Goal: Check status

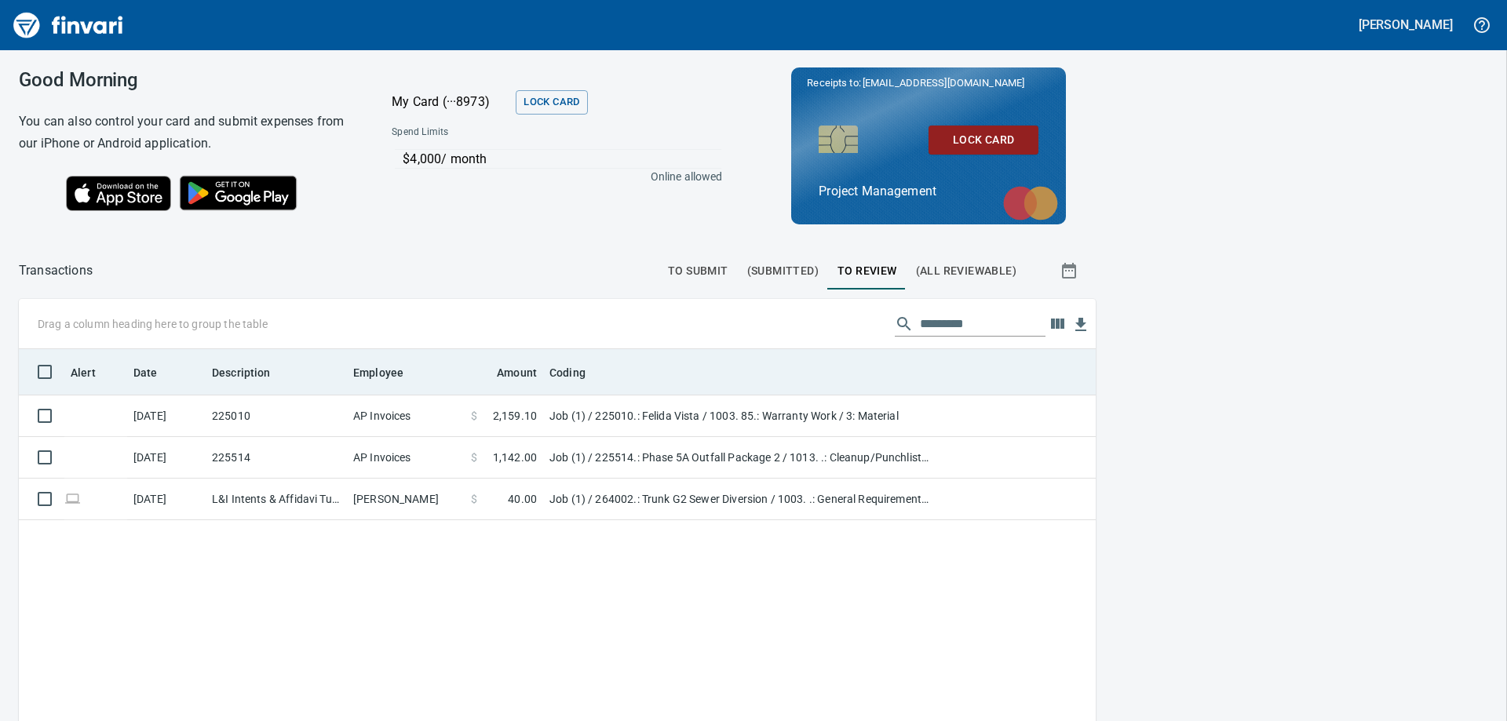
scroll to position [537, 1054]
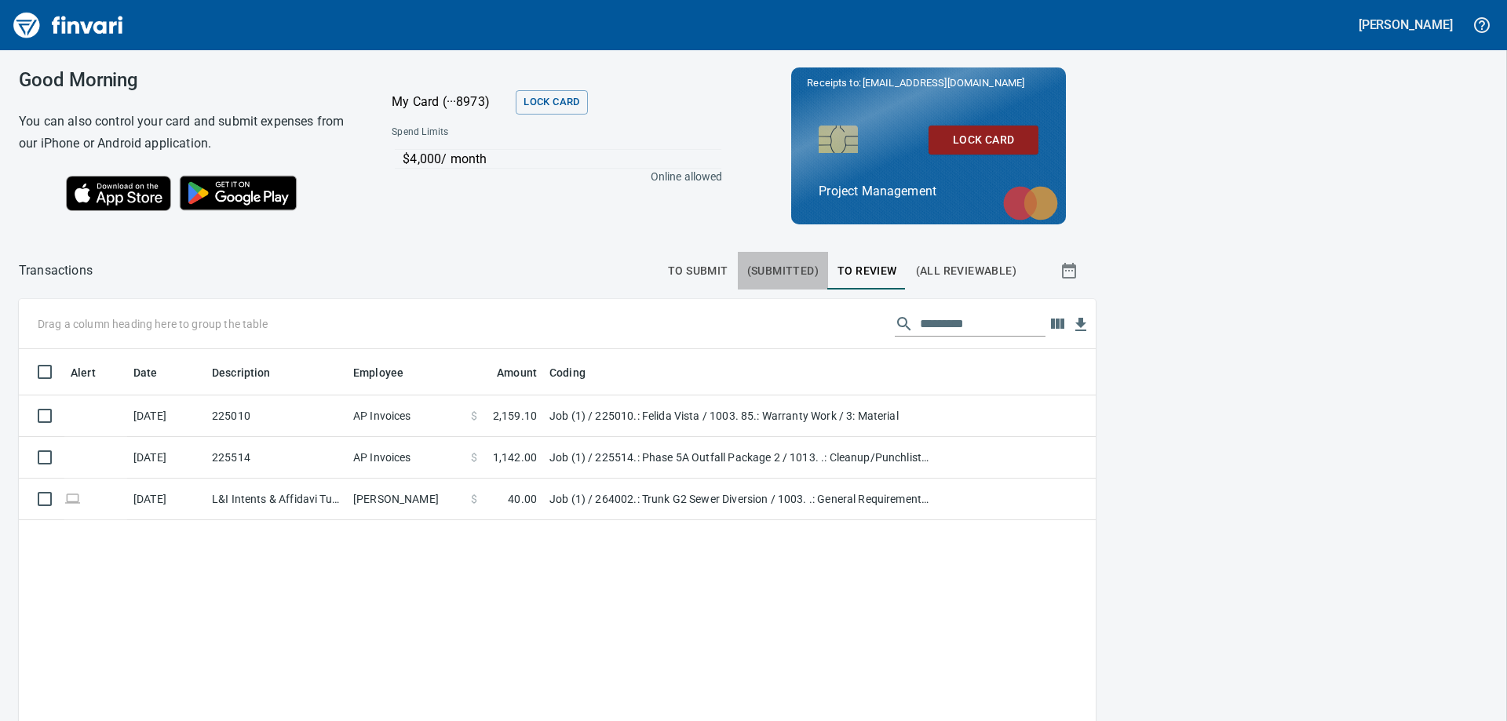
click at [782, 273] on span "(Submitted)" at bounding box center [782, 271] width 71 height 20
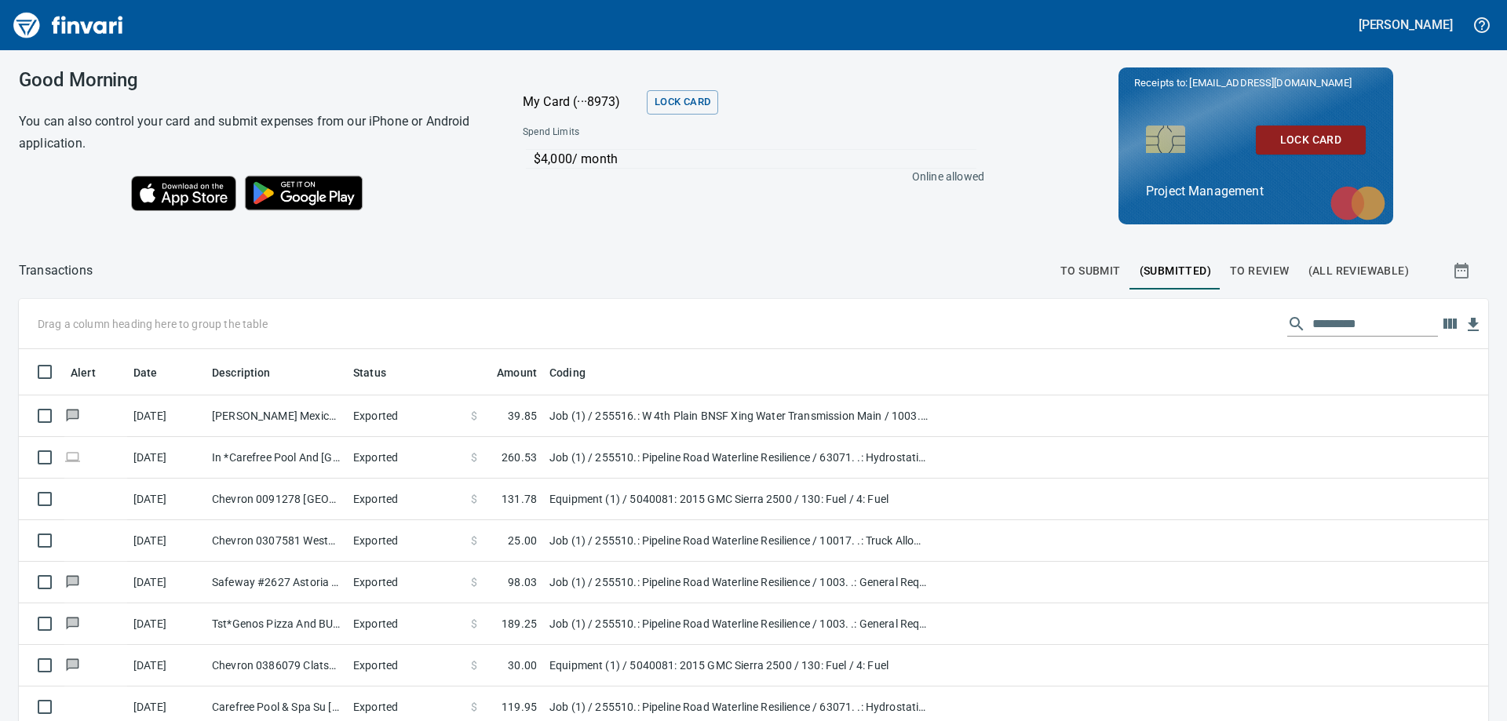
scroll to position [537, 1434]
click at [1234, 270] on span "To Review" at bounding box center [1260, 271] width 60 height 20
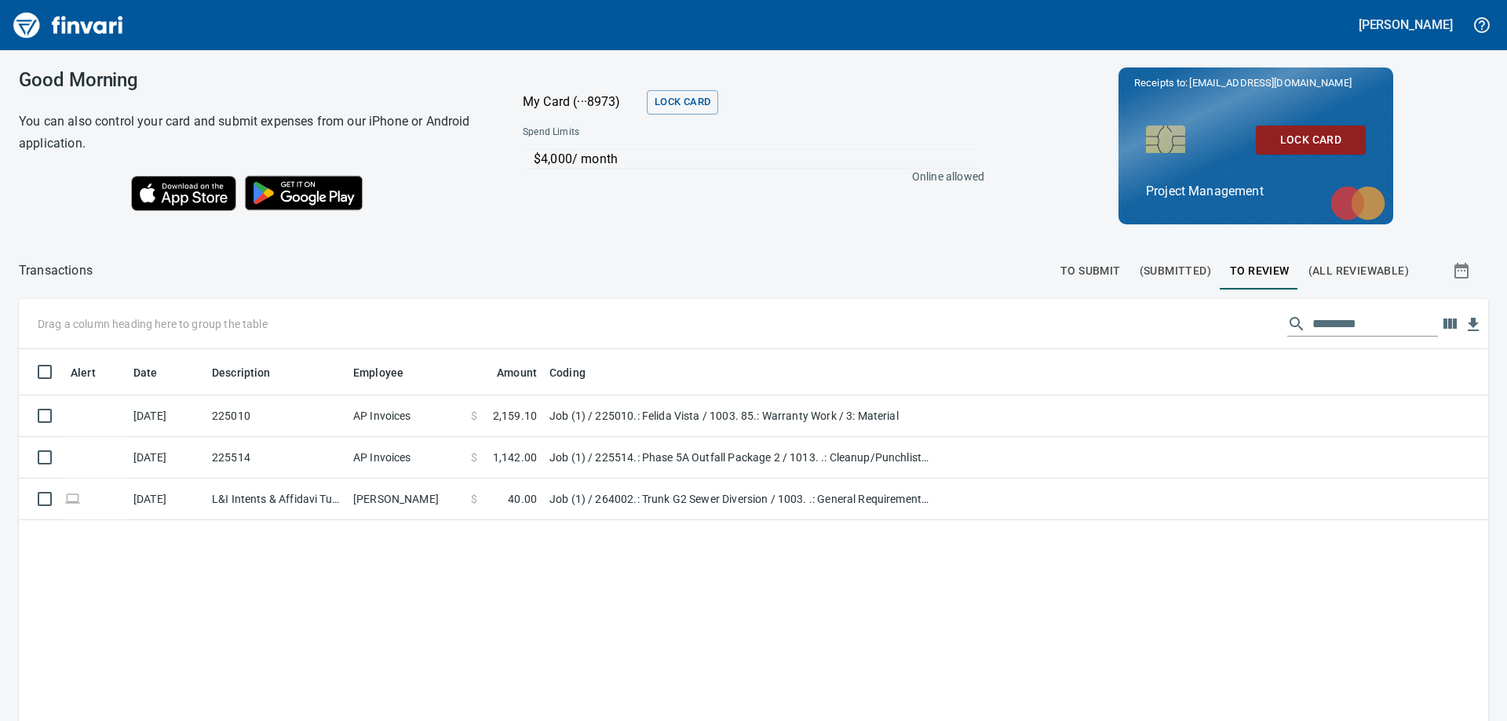
scroll to position [537, 1446]
click at [1323, 265] on span "(All Reviewable)" at bounding box center [1359, 271] width 100 height 20
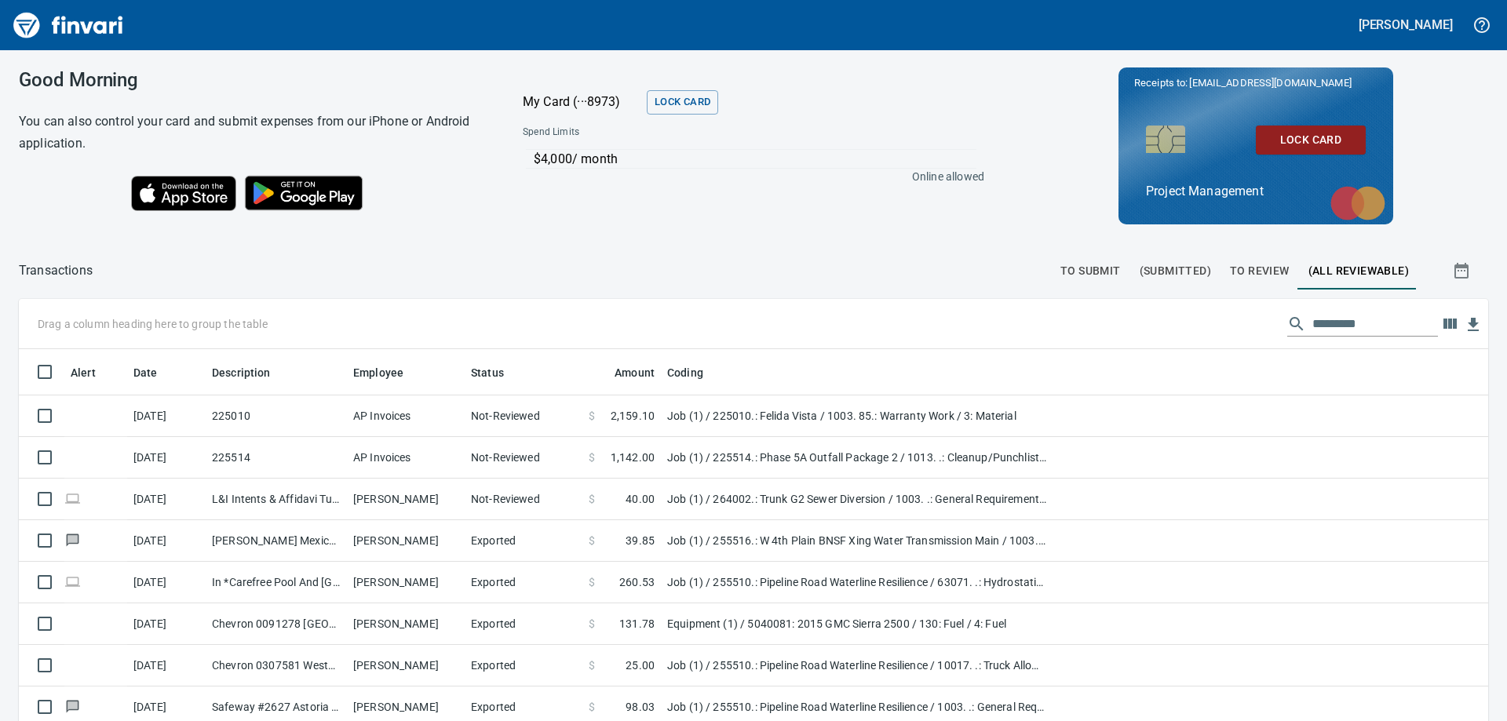
scroll to position [537, 1434]
